Goal: Task Accomplishment & Management: Use online tool/utility

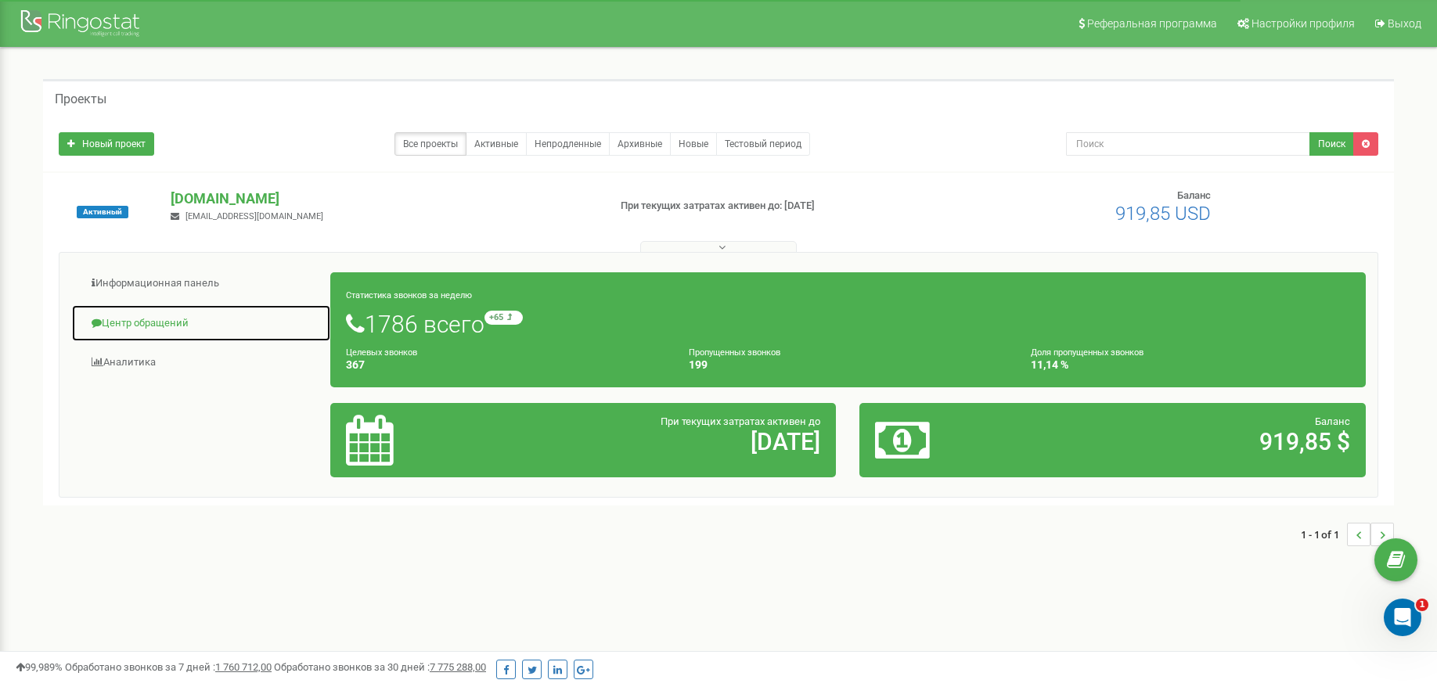
click at [153, 322] on link "Центр обращений" at bounding box center [201, 323] width 260 height 38
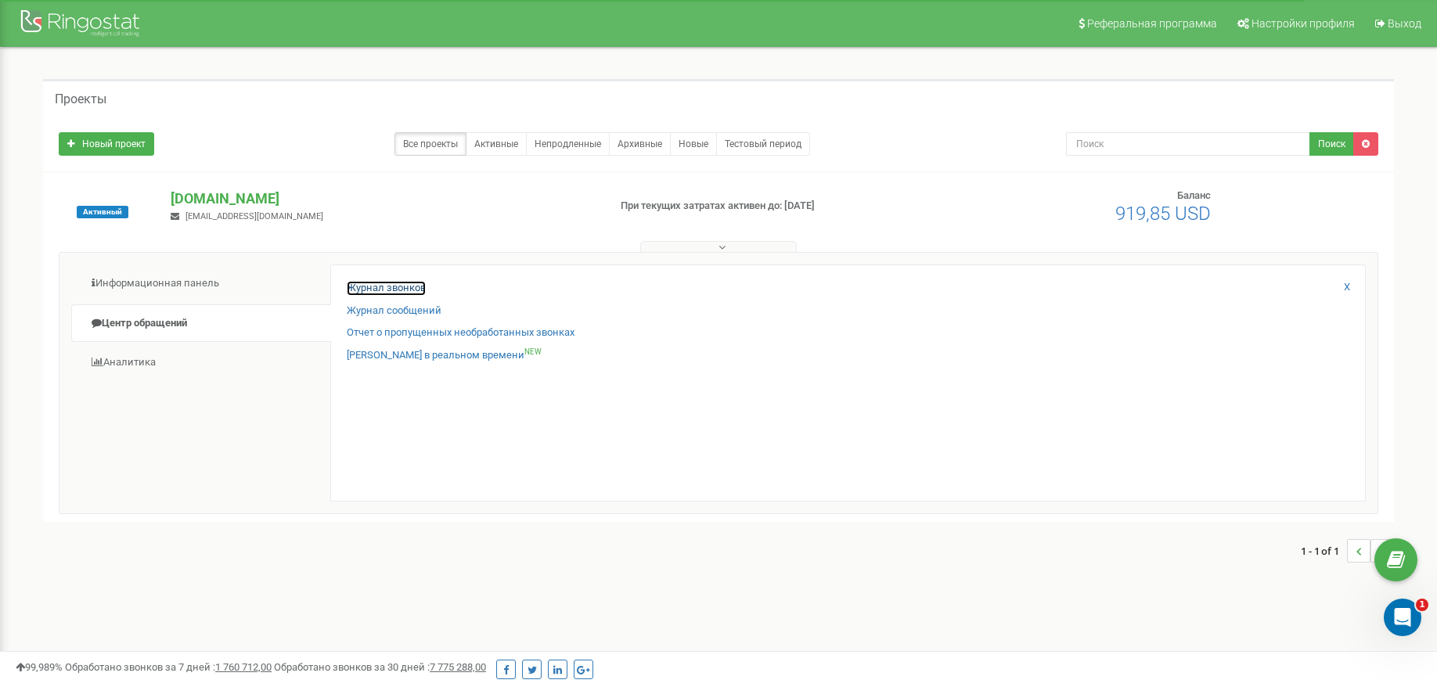
click at [383, 290] on link "Журнал звонков" at bounding box center [386, 288] width 79 height 15
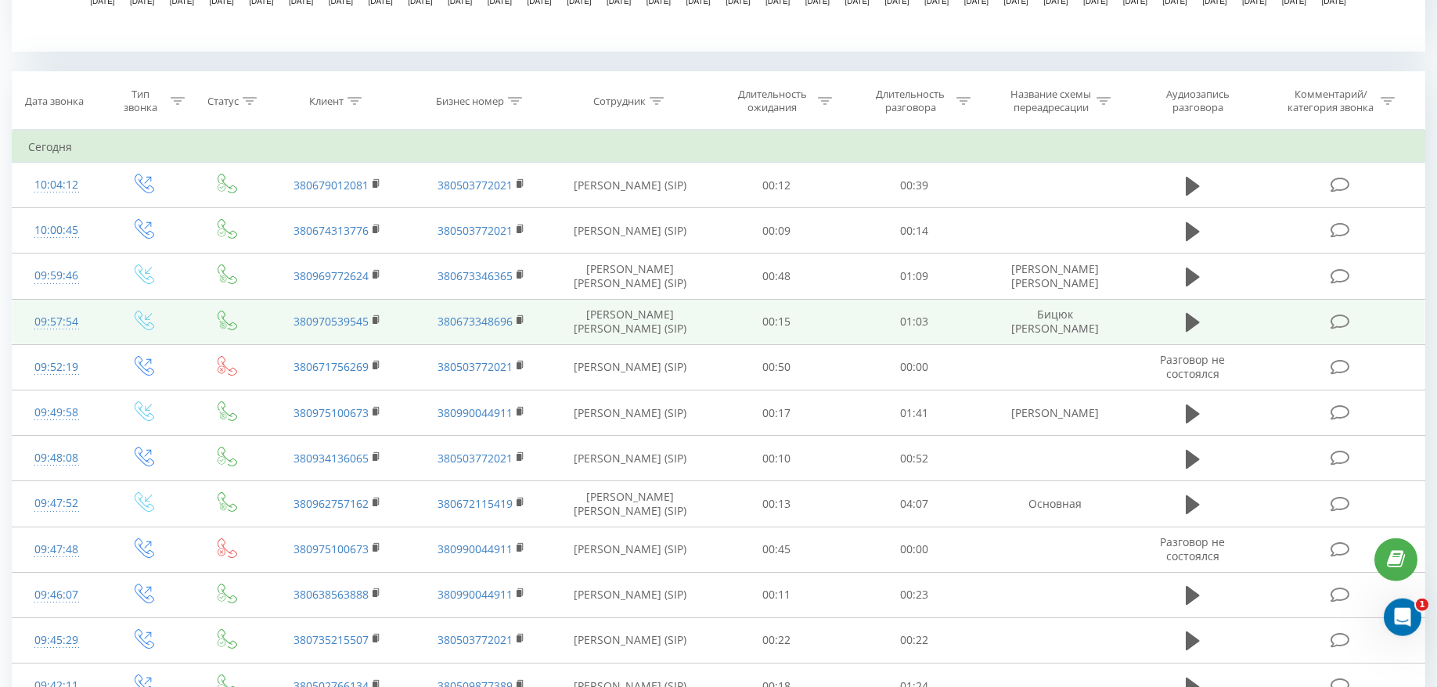
scroll to position [638, 0]
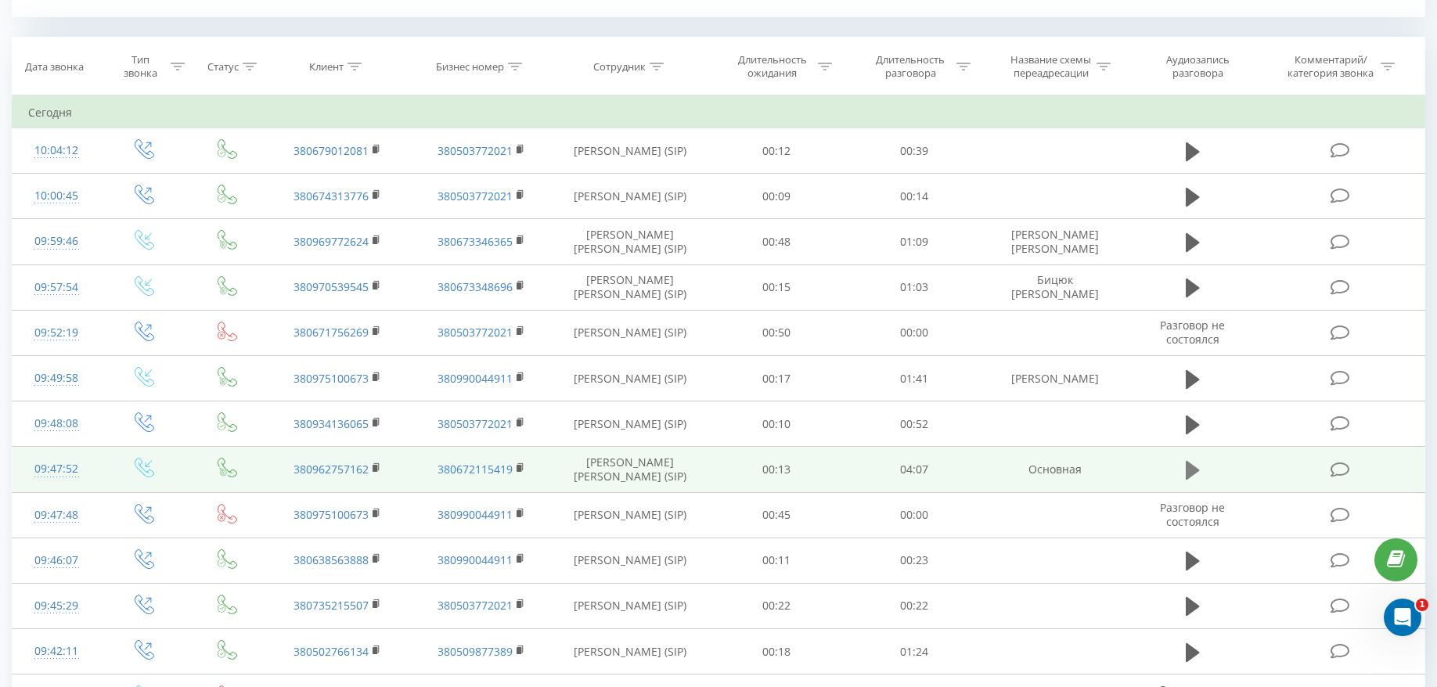
click at [1190, 469] on icon at bounding box center [1192, 470] width 14 height 19
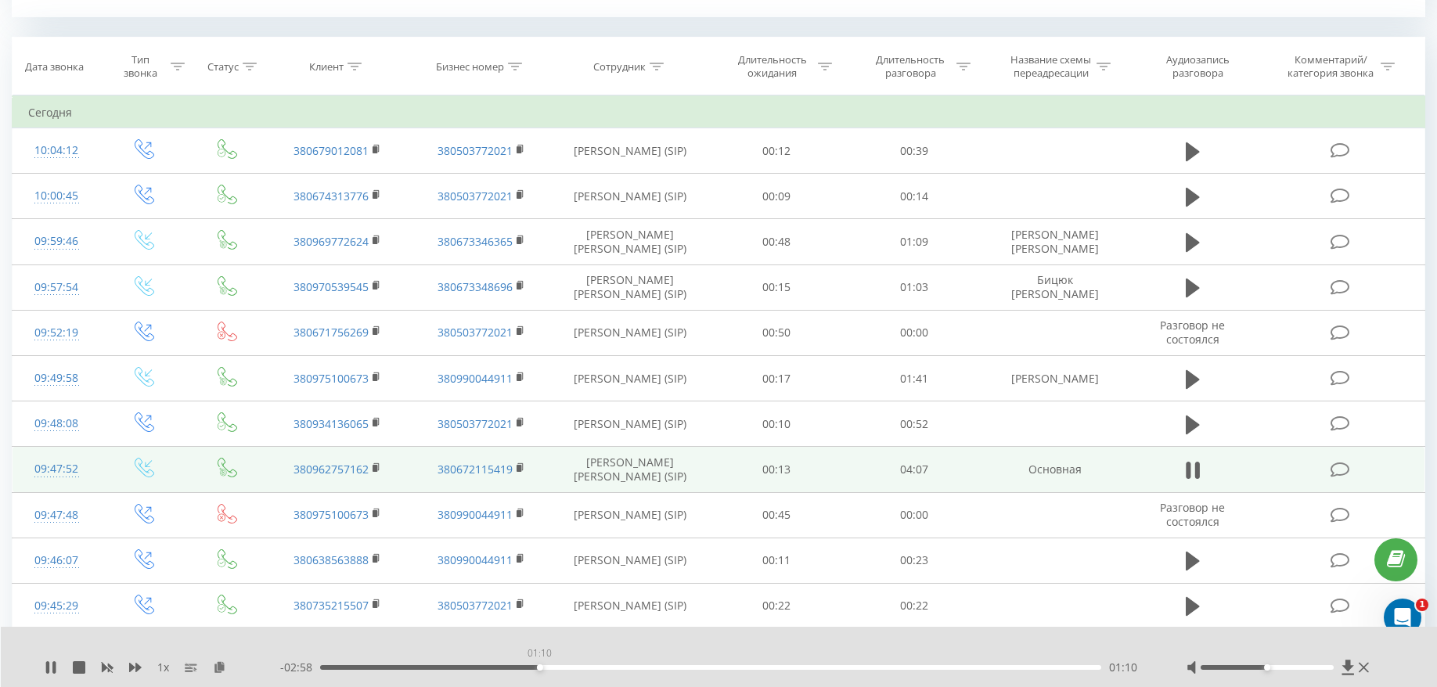
click at [539, 667] on div "01:10" at bounding box center [710, 667] width 781 height 5
click at [648, 667] on div "01:44" at bounding box center [710, 667] width 781 height 5
click at [702, 665] on div "02:01" at bounding box center [710, 667] width 781 height 5
click at [775, 667] on div "02:02" at bounding box center [710, 667] width 781 height 5
click at [829, 669] on div "02:25" at bounding box center [710, 667] width 781 height 5
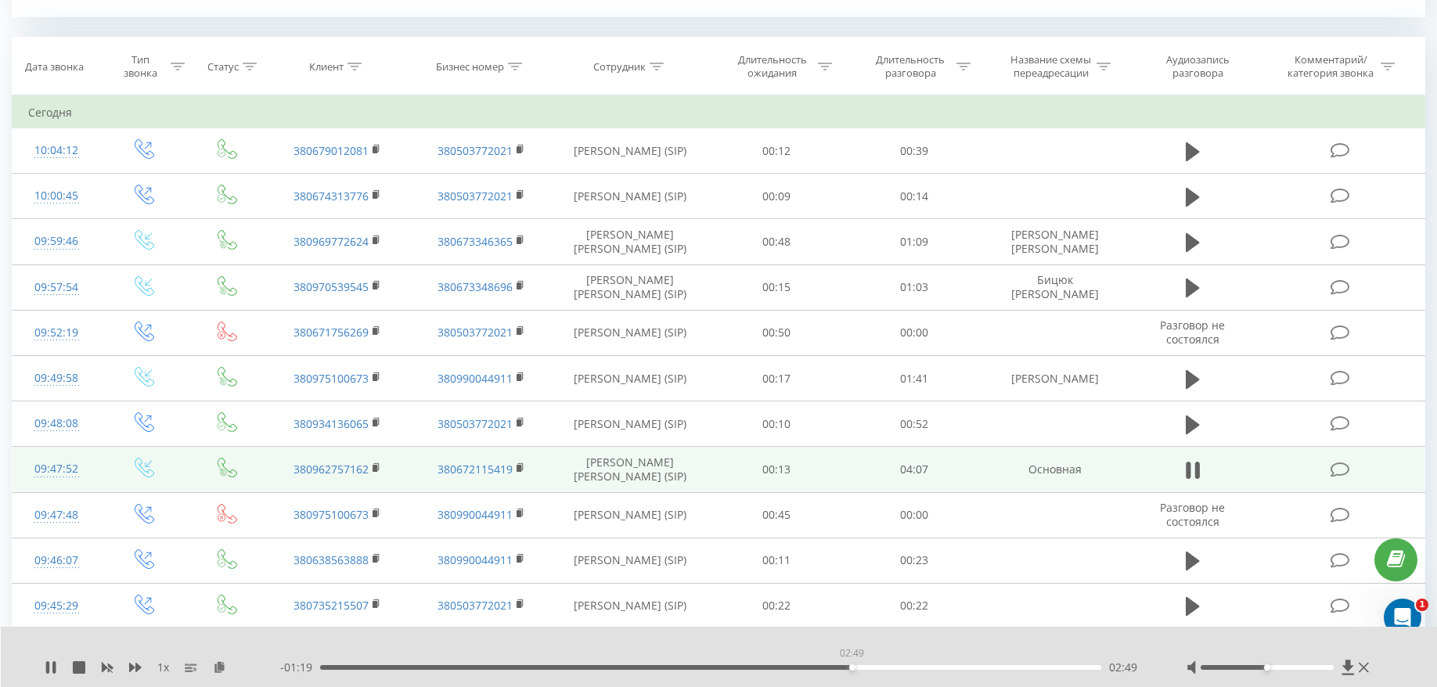
click at [851, 666] on div "02:49" at bounding box center [710, 667] width 781 height 5
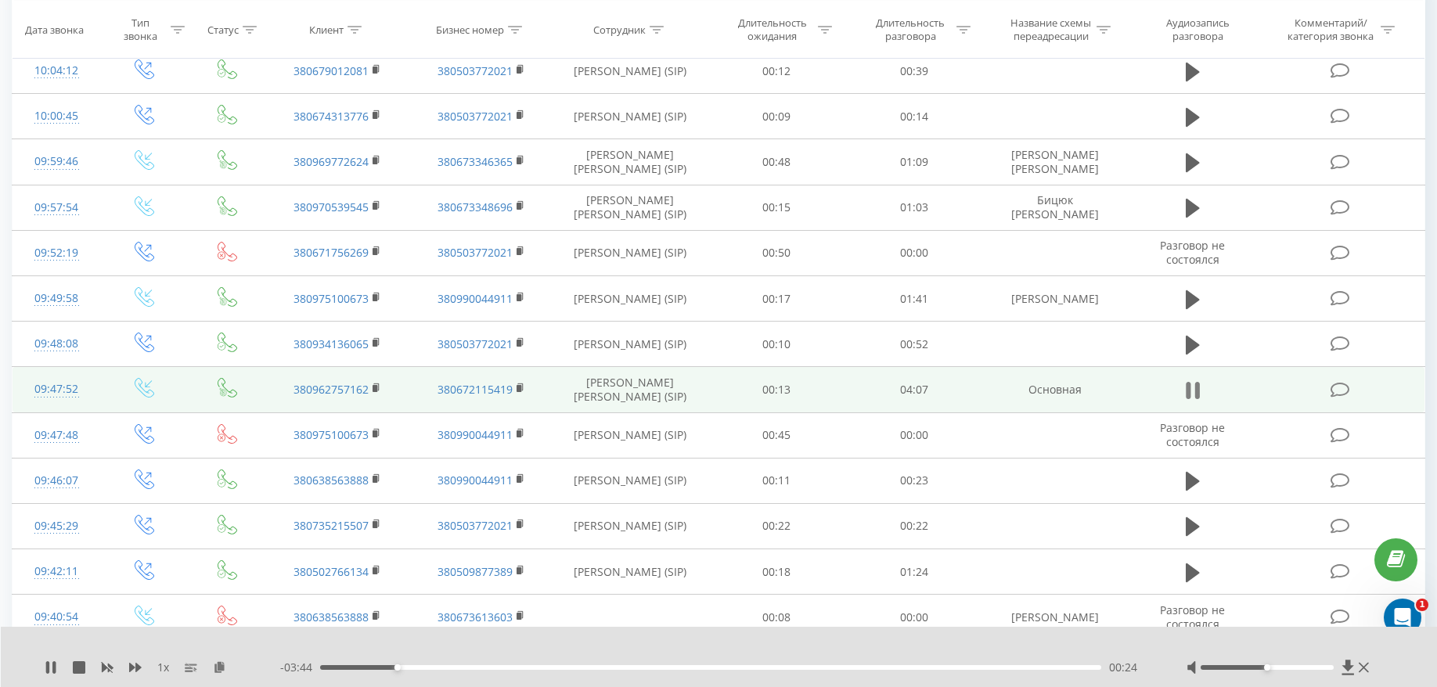
click at [1185, 390] on icon at bounding box center [1187, 390] width 5 height 17
click at [1182, 387] on button at bounding box center [1192, 390] width 23 height 23
click at [782, 665] on div "00:25" at bounding box center [710, 667] width 781 height 5
click at [854, 670] on div "- 01:40 02:28 02:28" at bounding box center [714, 668] width 868 height 16
click at [911, 665] on div "02:29" at bounding box center [710, 667] width 781 height 5
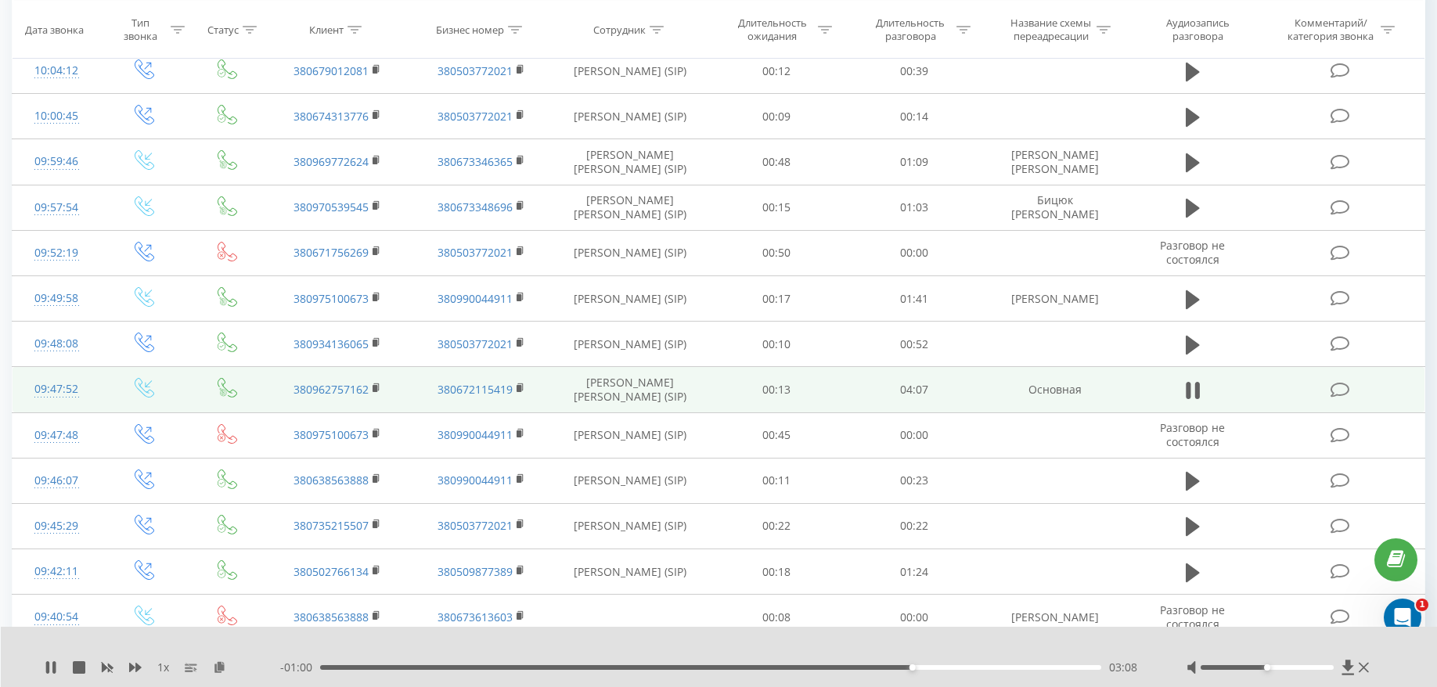
click at [948, 666] on div "03:08" at bounding box center [710, 667] width 781 height 5
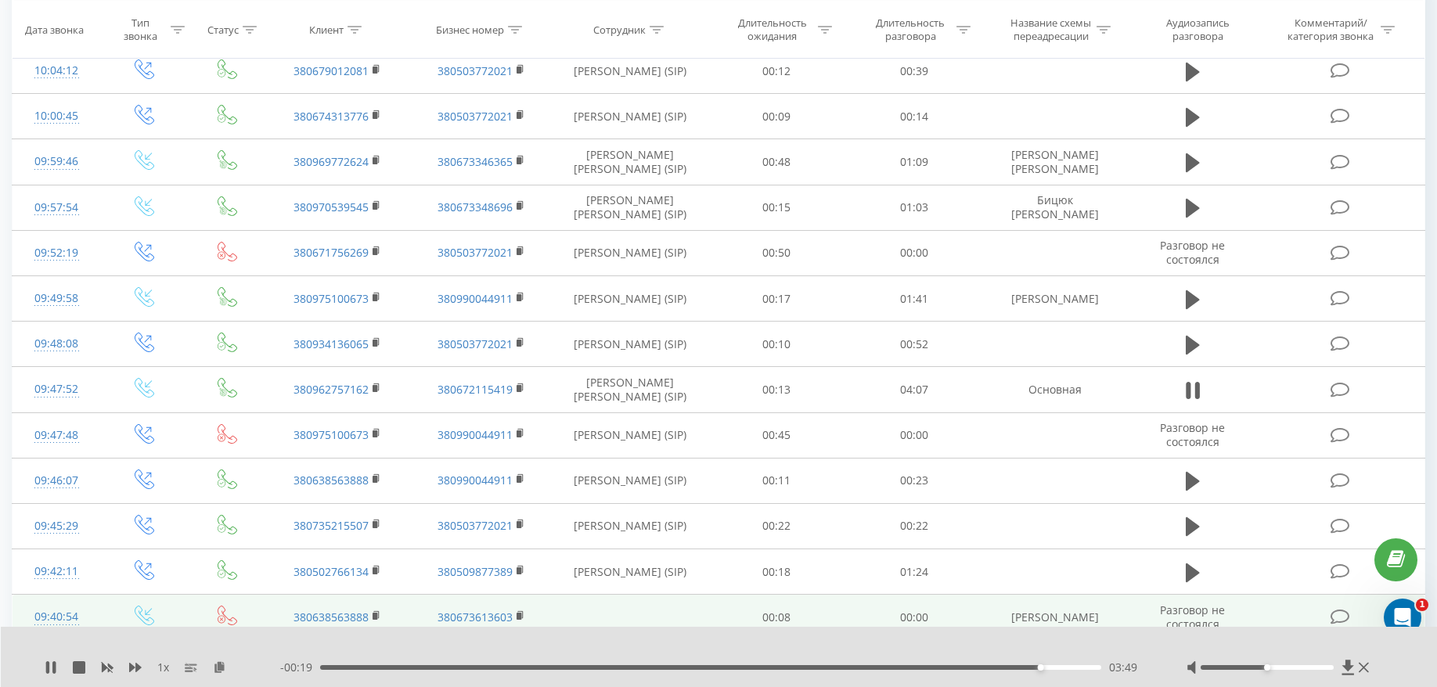
drag, startPoint x: 1202, startPoint y: 379, endPoint x: 761, endPoint y: 609, distance: 496.6
click at [1196, 378] on td at bounding box center [1192, 389] width 132 height 45
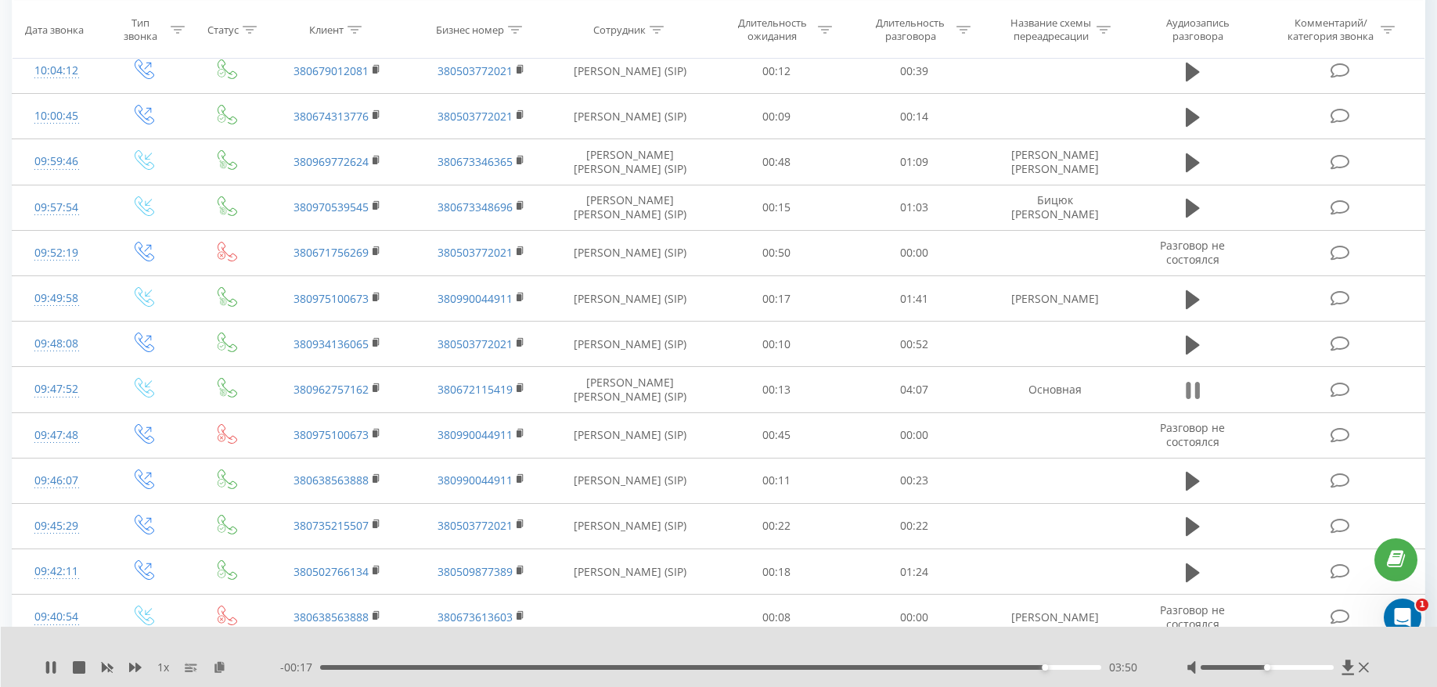
click at [1183, 396] on button at bounding box center [1192, 390] width 23 height 23
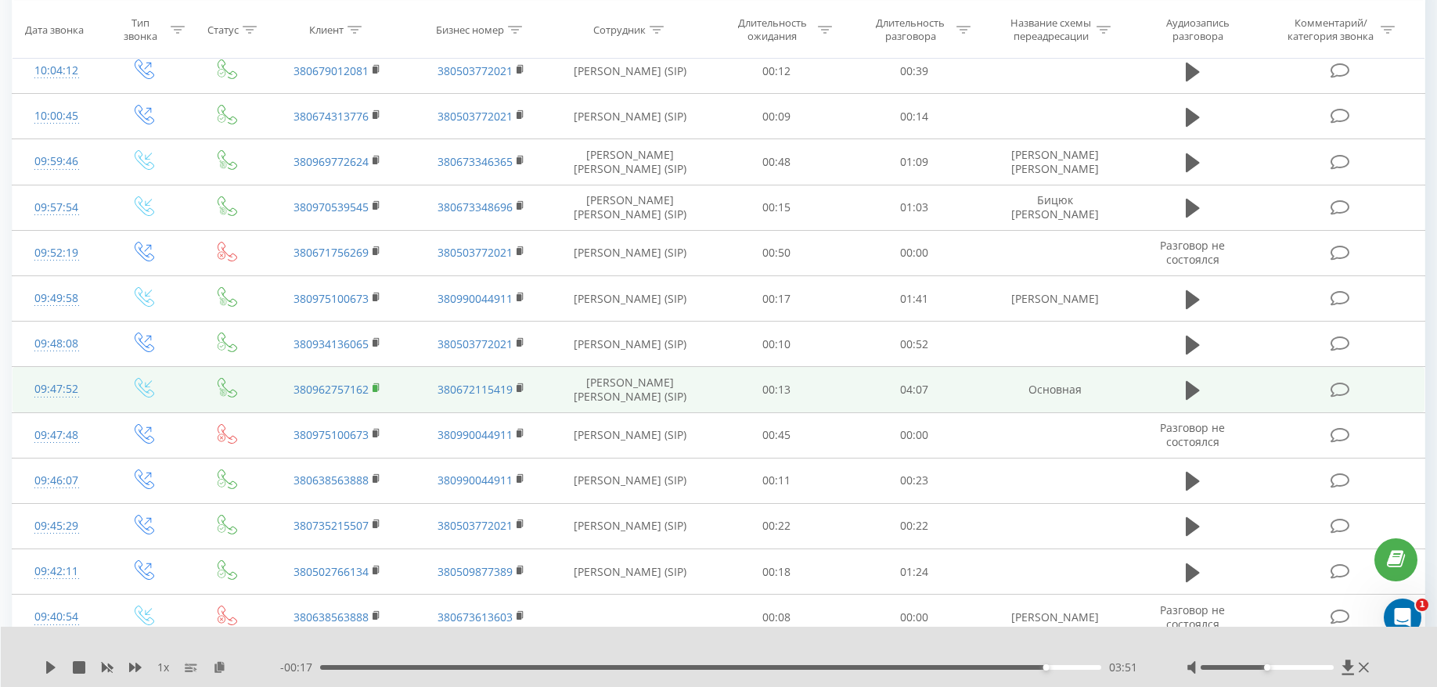
click at [376, 390] on rect at bounding box center [374, 388] width 5 height 7
